Goal: Information Seeking & Learning: Learn about a topic

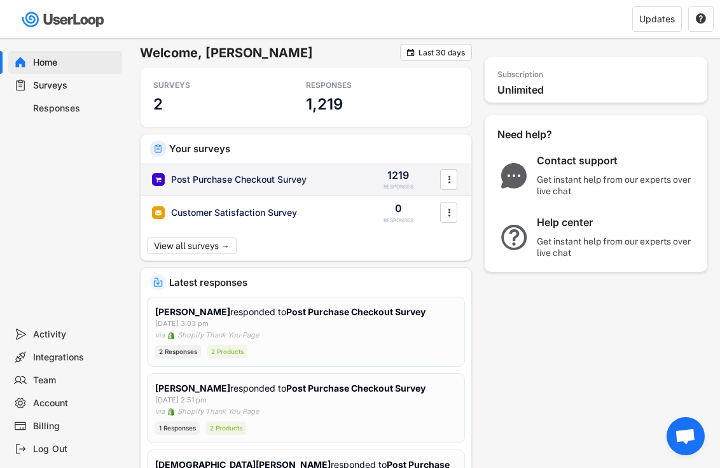
click at [214, 183] on div "Post Purchase Checkout Survey" at bounding box center [239, 179] width 136 height 13
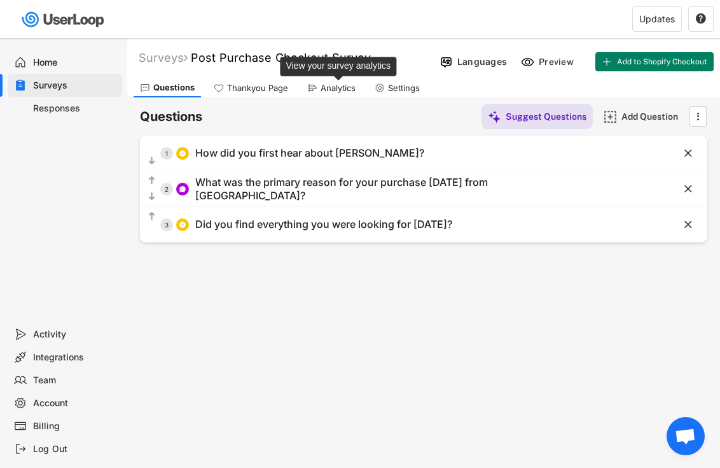
click at [325, 85] on div "Analytics" at bounding box center [338, 88] width 35 height 11
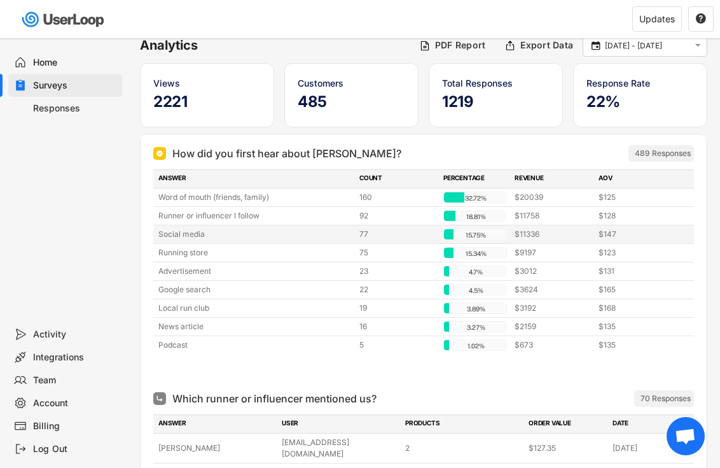
scroll to position [74, 0]
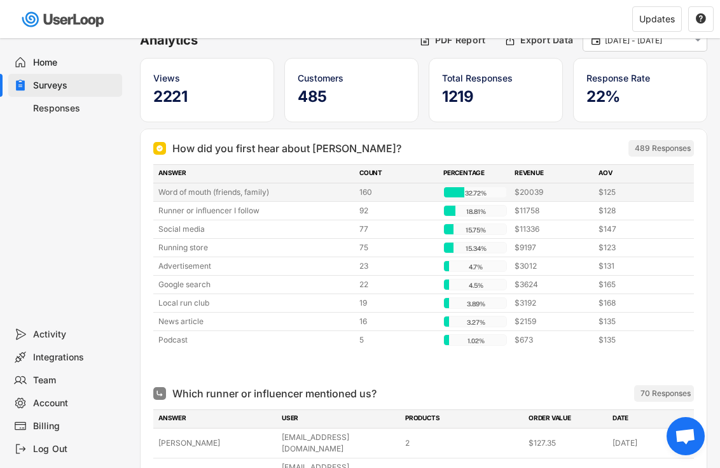
click at [276, 192] on div "Word of mouth (friends, family)" at bounding box center [254, 191] width 193 height 11
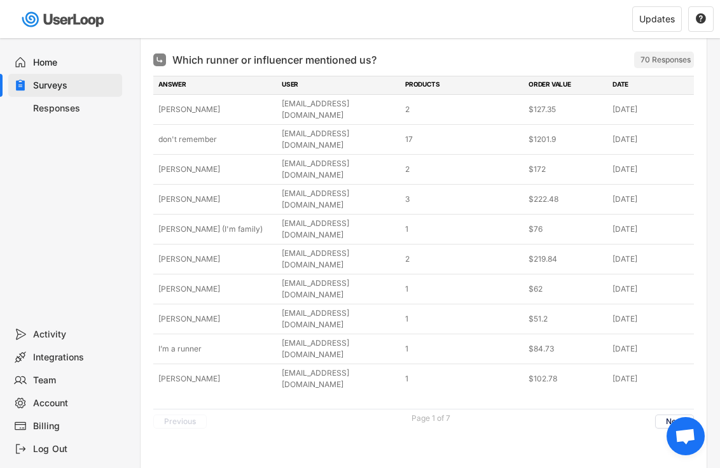
scroll to position [405, 0]
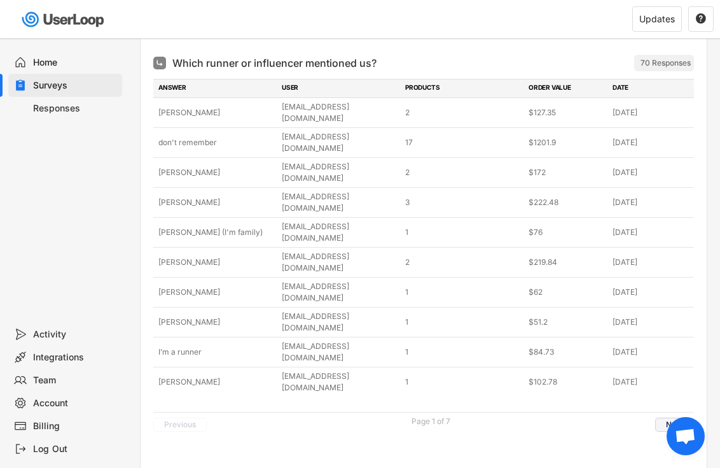
click at [676, 417] on button "Next" at bounding box center [674, 424] width 39 height 14
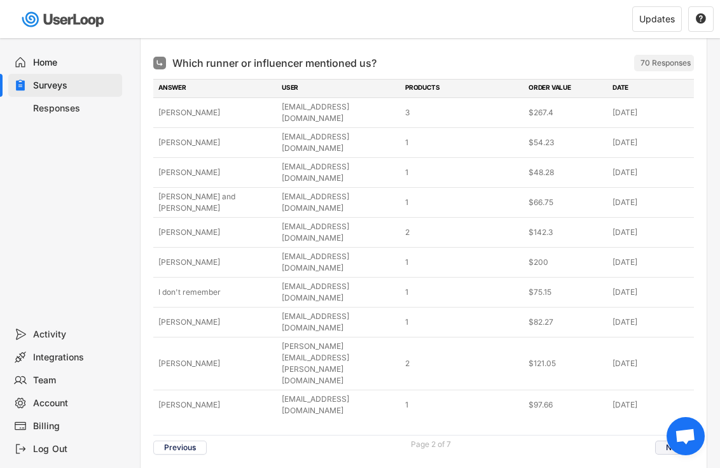
click at [681, 440] on button "Next" at bounding box center [674, 447] width 39 height 14
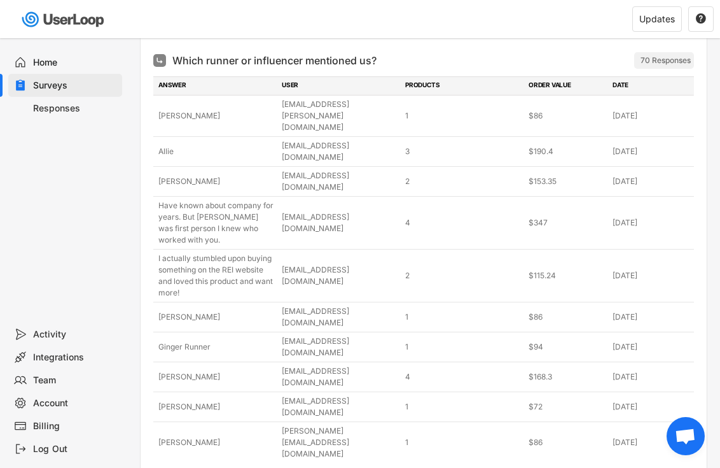
scroll to position [407, 0]
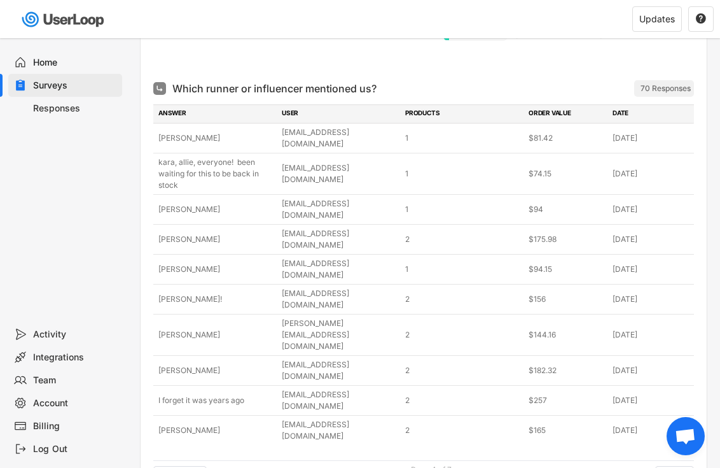
scroll to position [377, 0]
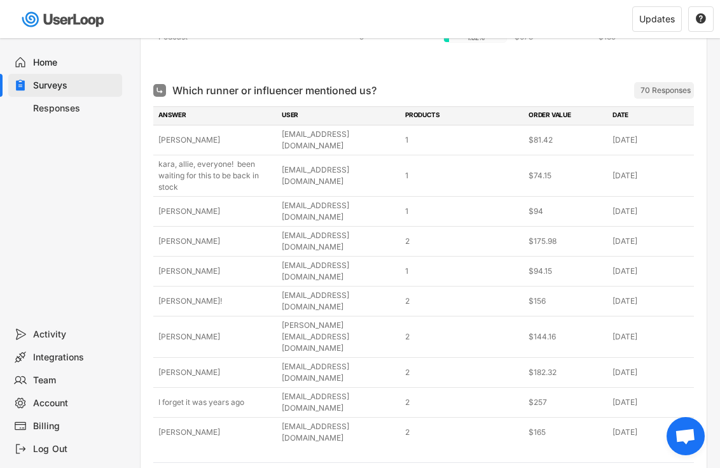
click at [677, 467] on button "Next" at bounding box center [674, 475] width 39 height 14
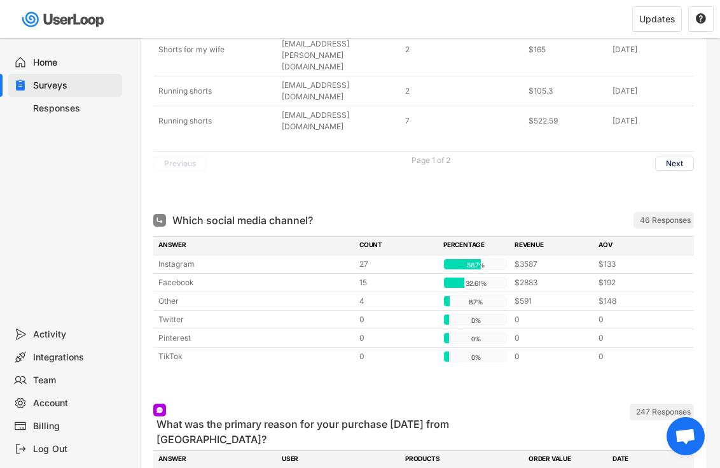
scroll to position [3385, 0]
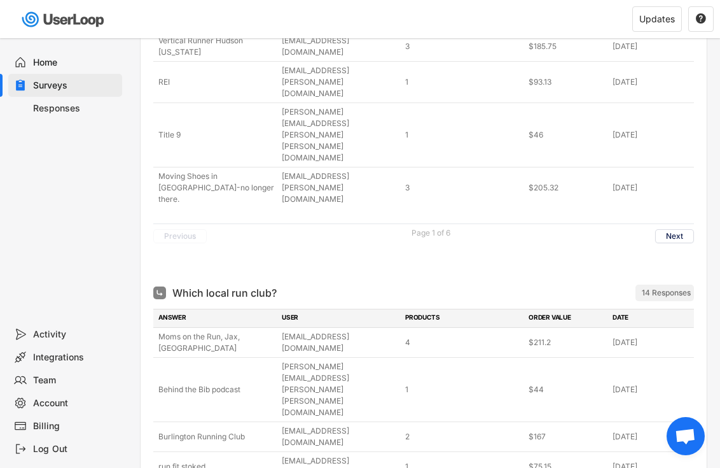
scroll to position [1287, 0]
